Goal: Task Accomplishment & Management: Use online tool/utility

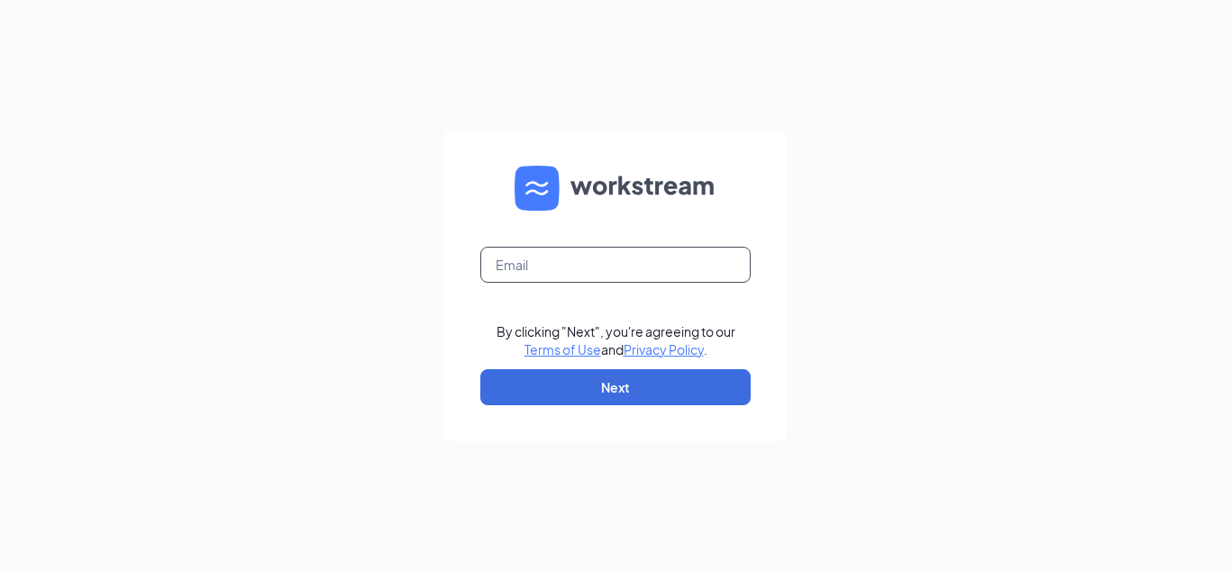
click at [529, 271] on input "text" at bounding box center [615, 265] width 270 height 36
type input "petesplate1776@gmail.com"
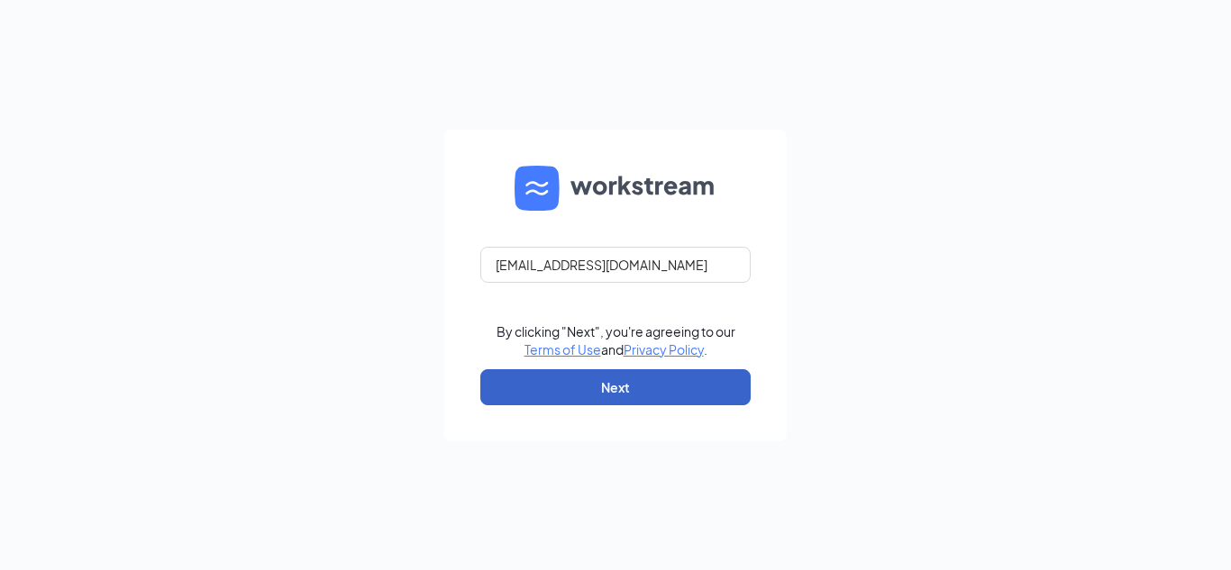
click at [588, 396] on button "Next" at bounding box center [615, 387] width 270 height 36
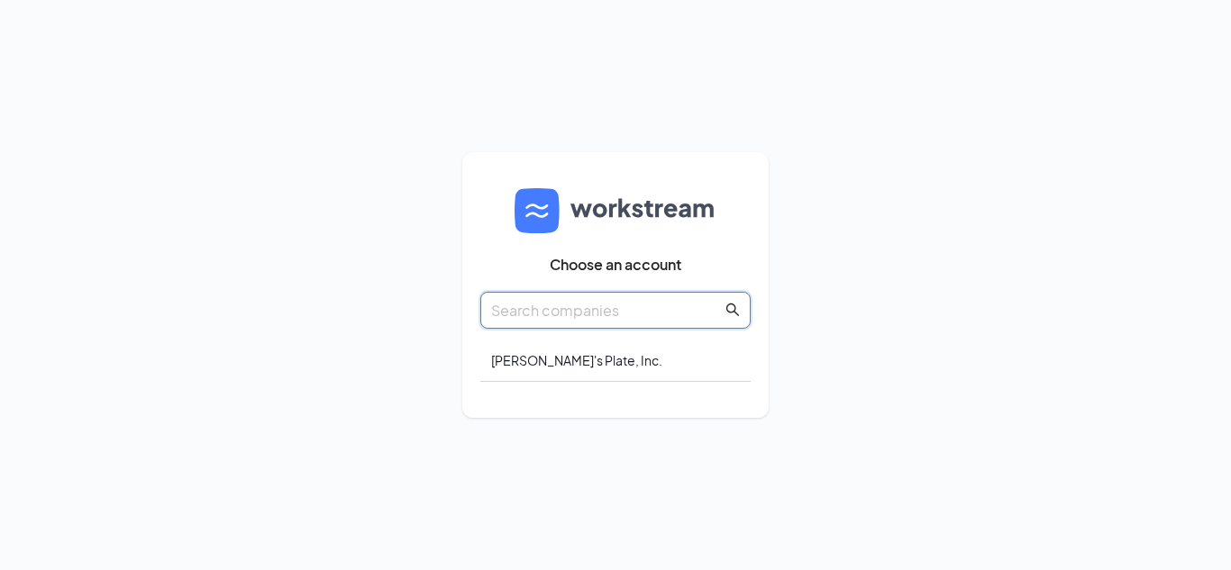
click at [701, 310] on input "text" at bounding box center [606, 310] width 231 height 23
click at [625, 355] on div "Pete's Plate, Inc." at bounding box center [615, 361] width 270 height 42
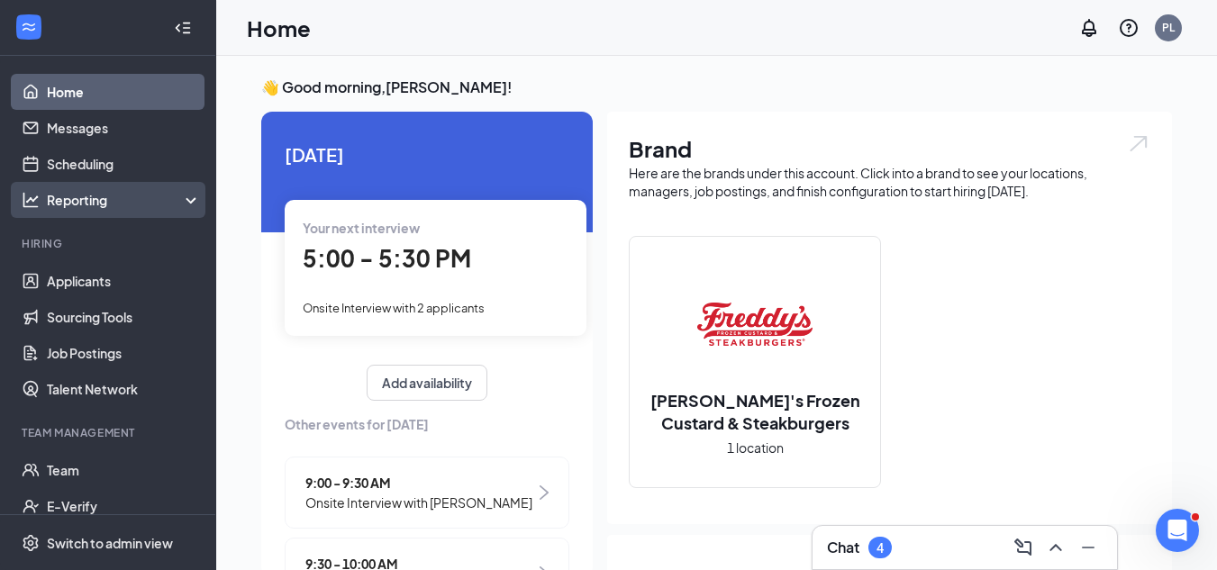
click at [145, 205] on div "Reporting" at bounding box center [124, 200] width 155 height 18
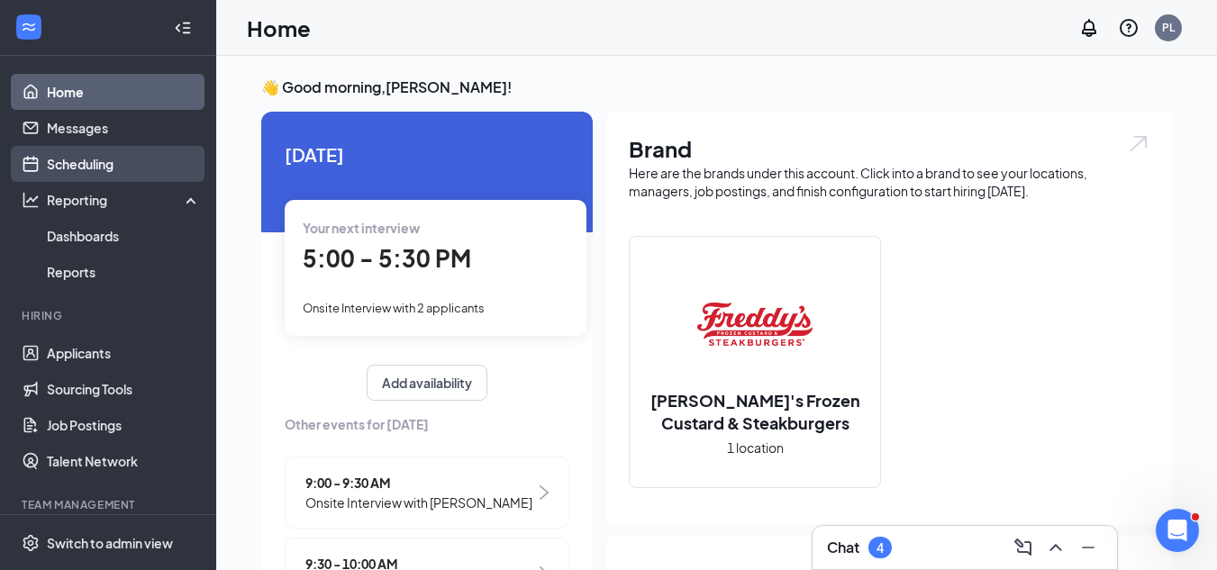
click at [91, 172] on link "Scheduling" at bounding box center [124, 164] width 154 height 36
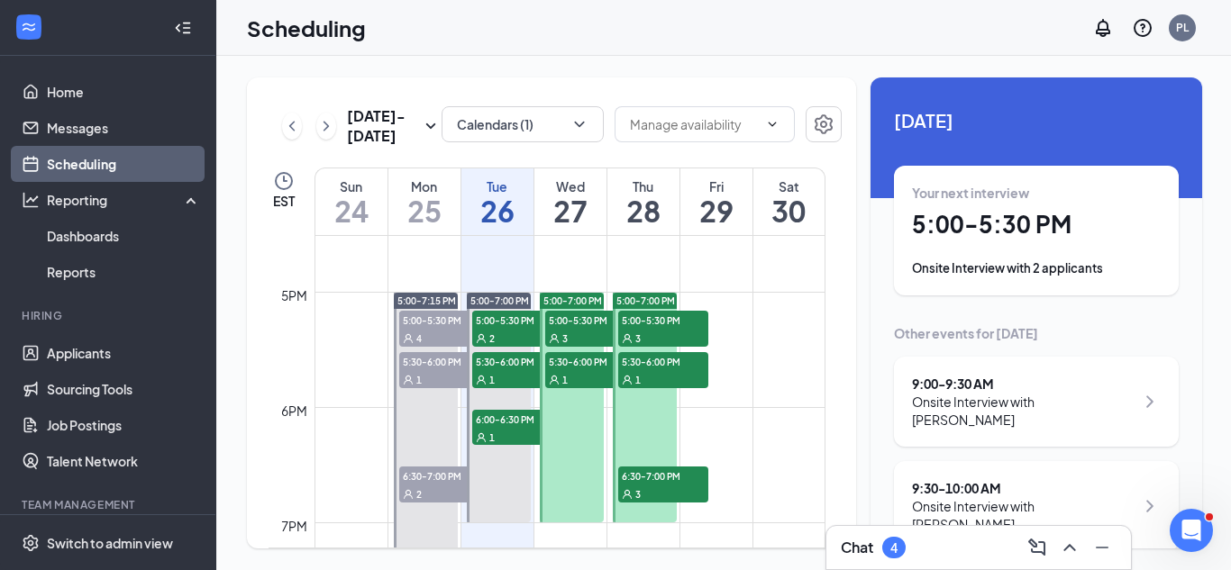
scroll to position [1905, 0]
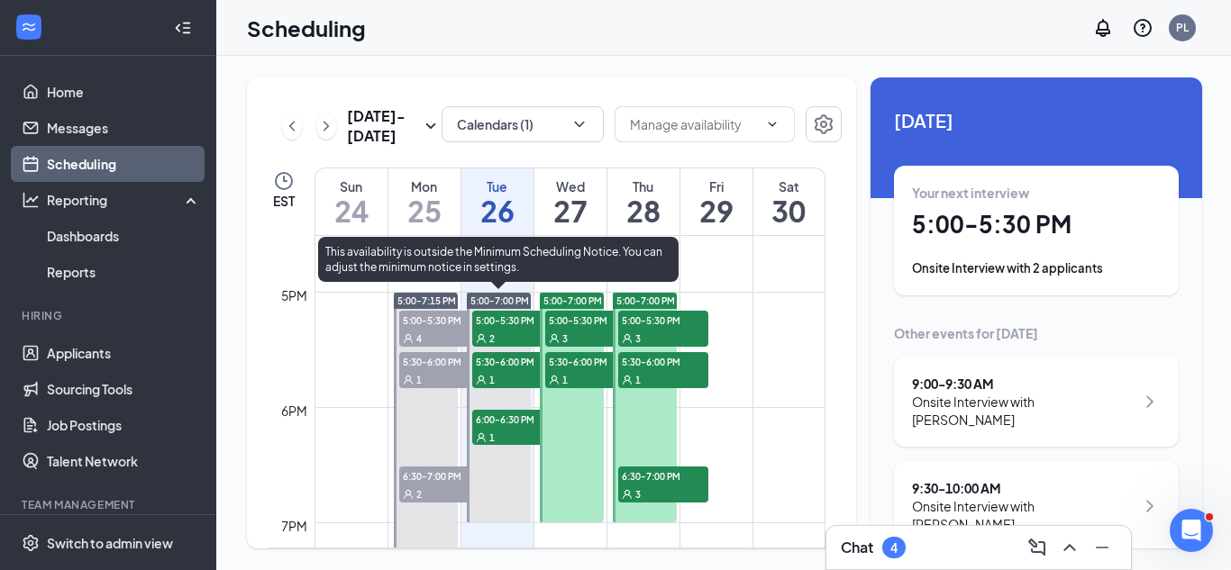
click at [506, 424] on span "6:00-6:30 PM" at bounding box center [517, 419] width 90 height 18
